Goal: Task Accomplishment & Management: Complete application form

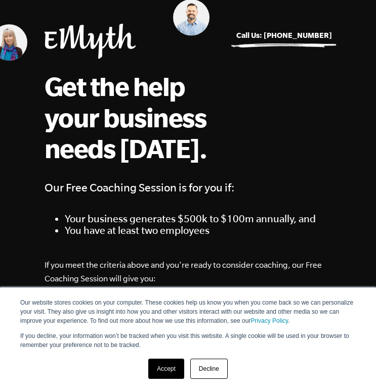
scroll to position [41, 0]
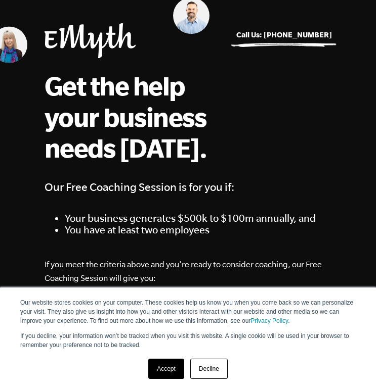
click at [167, 368] on link "Accept" at bounding box center [166, 369] width 36 height 20
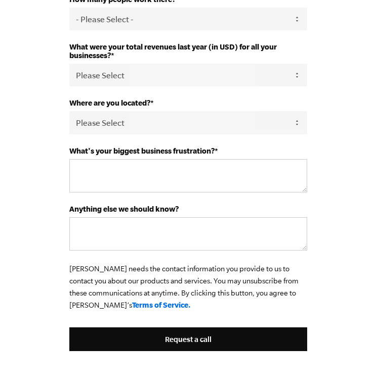
scroll to position [894, 0]
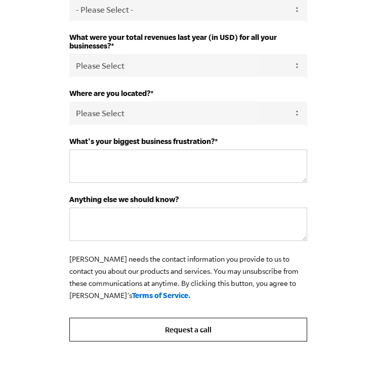
click at [167, 333] on input "Request a call" at bounding box center [188, 330] width 238 height 24
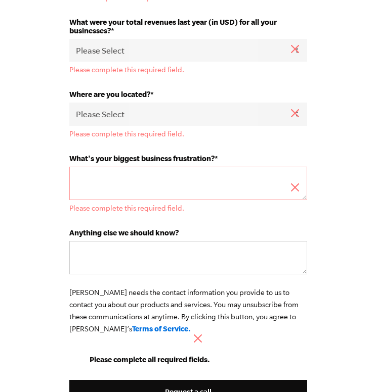
scroll to position [1015, 0]
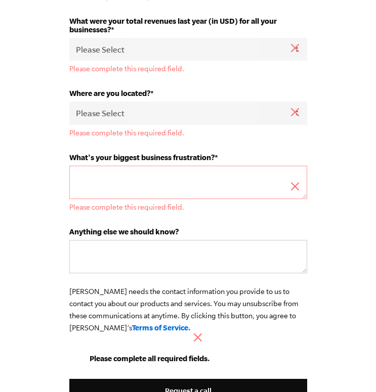
click at [132, 332] on link "Terms of Service." at bounding box center [161, 328] width 59 height 9
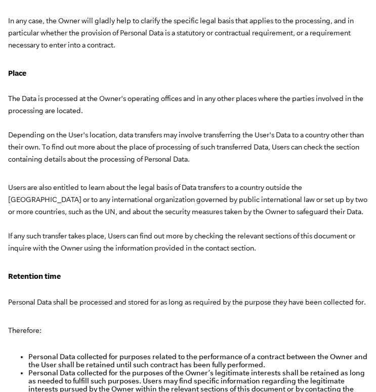
scroll to position [1632, 0]
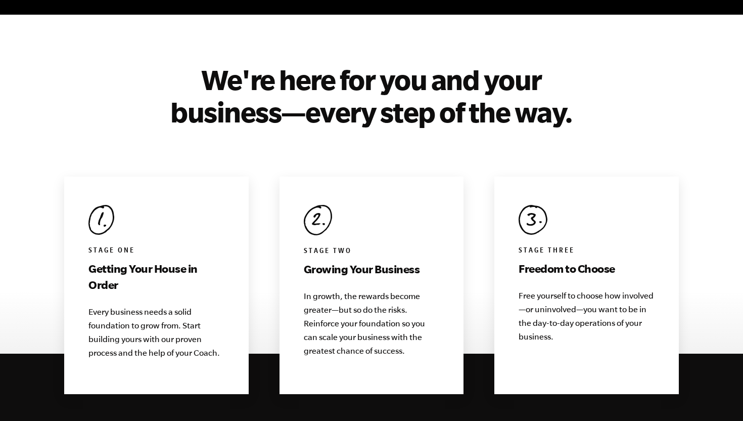
scroll to position [916, 0]
